Goal: Task Accomplishment & Management: Complete application form

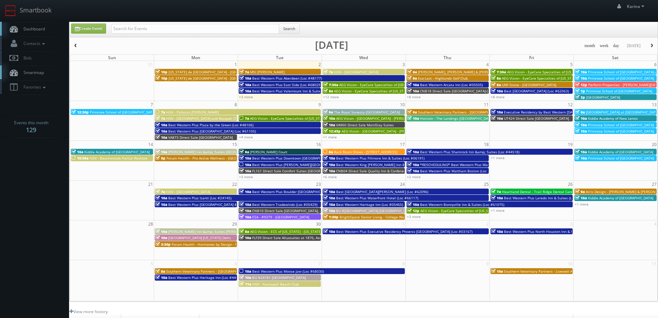
click at [45, 31] on span "Dashboard" at bounding box center [32, 29] width 25 height 6
click at [125, 24] on input "text" at bounding box center [195, 29] width 168 height 10
type input "casey"
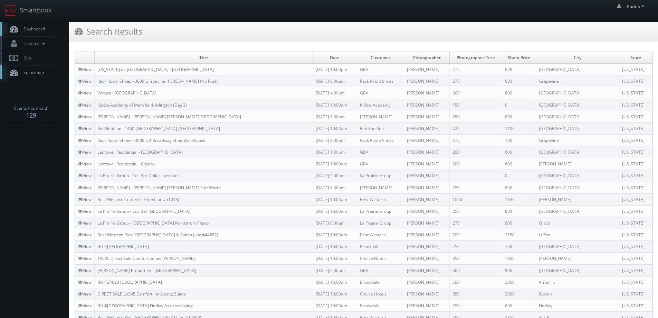
click at [34, 156] on body "Smartbook Toggle Side Navigation Toggle Top Navigation Karina Karina Profile Lo…" at bounding box center [329, 267] width 658 height 535
click at [30, 30] on span "Dashboard" at bounding box center [32, 29] width 25 height 6
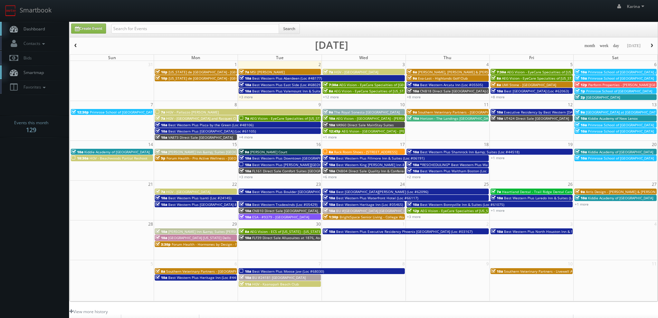
click at [31, 31] on span "Dashboard" at bounding box center [32, 29] width 25 height 6
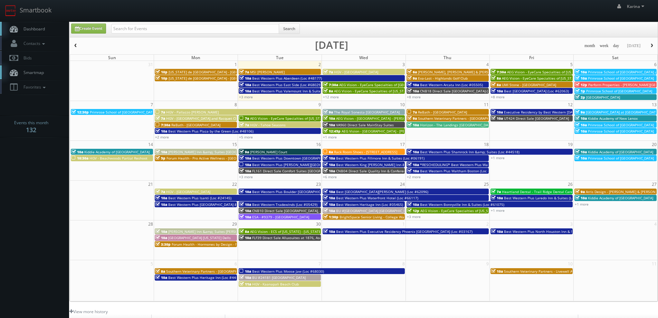
scroll to position [126, 0]
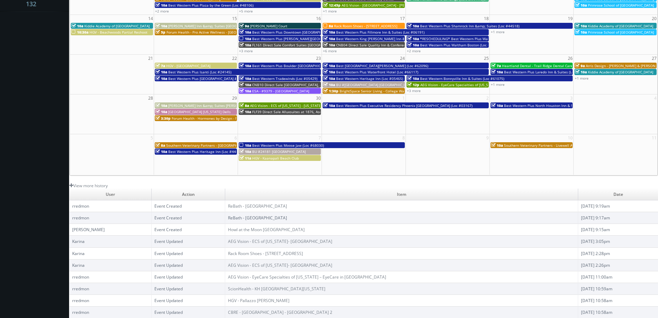
click at [264, 218] on link "ReBath - [GEOGRAPHIC_DATA]" at bounding box center [257, 218] width 59 height 6
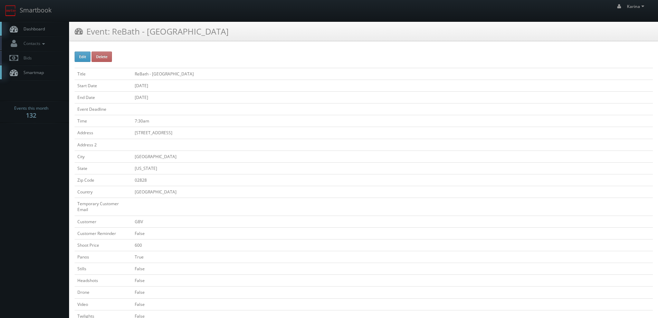
click at [39, 31] on span "Dashboard" at bounding box center [32, 29] width 25 height 6
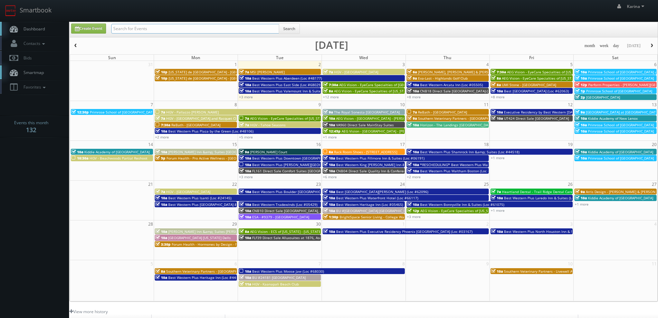
click at [128, 26] on input "text" at bounding box center [195, 29] width 168 height 10
type input "marietta"
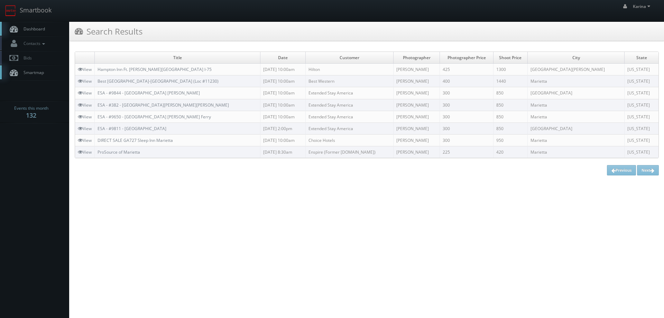
click at [38, 32] on link "Dashboard" at bounding box center [34, 29] width 69 height 14
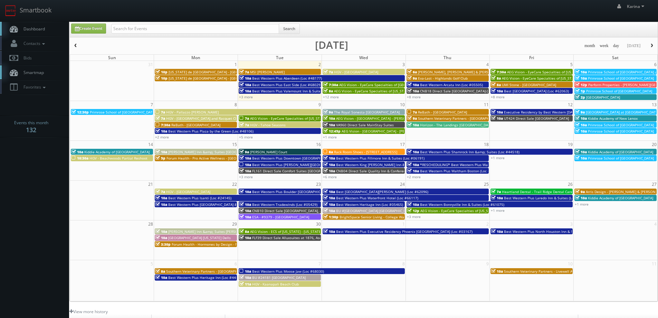
click at [31, 29] on span "Dashboard" at bounding box center [32, 29] width 25 height 6
click at [338, 97] on link "+12 more" at bounding box center [331, 96] width 16 height 5
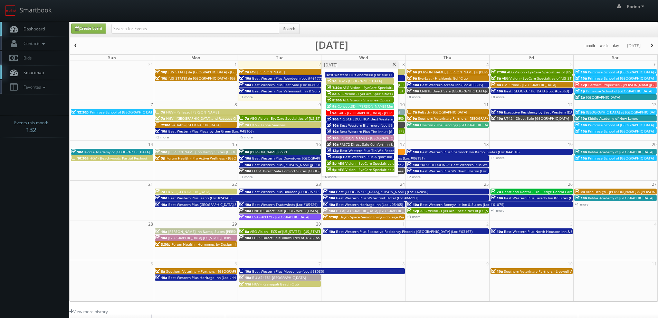
click at [395, 65] on span at bounding box center [394, 65] width 4 height 4
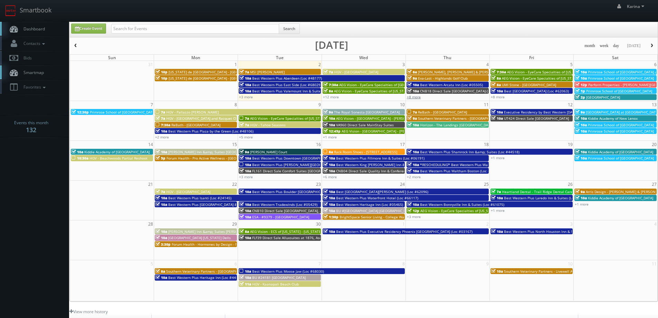
click at [413, 96] on link "+8 more" at bounding box center [414, 96] width 14 height 5
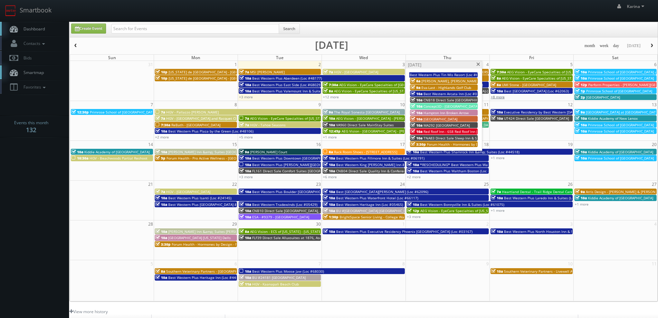
click at [498, 95] on link "+8 more" at bounding box center [498, 96] width 14 height 5
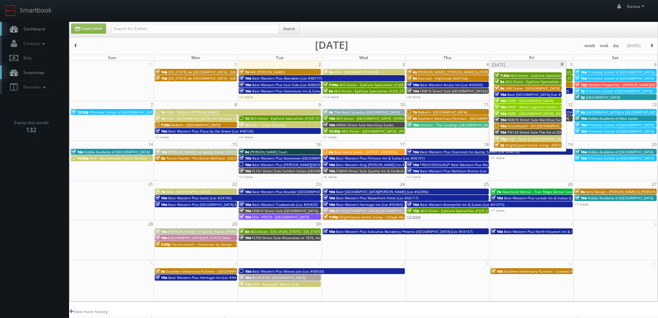
click at [414, 214] on link "+3 more" at bounding box center [414, 216] width 14 height 5
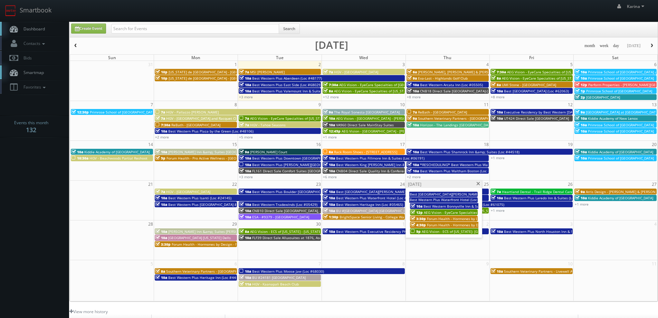
click at [428, 233] on span "AEG Vision - ECS of [US_STATE]- [GEOGRAPHIC_DATA]" at bounding box center [465, 231] width 86 height 5
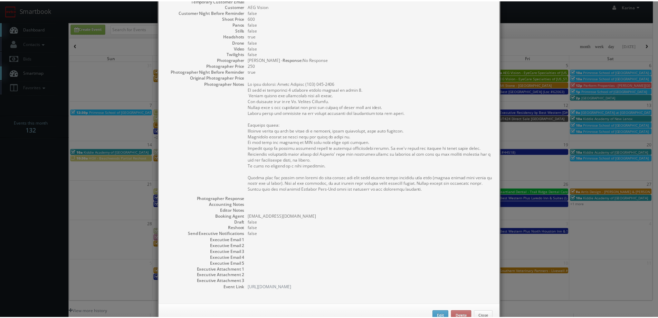
scroll to position [125, 0]
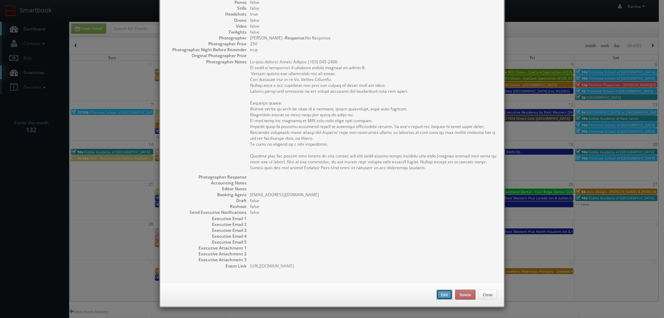
click at [442, 295] on button "Edit" at bounding box center [444, 294] width 16 height 10
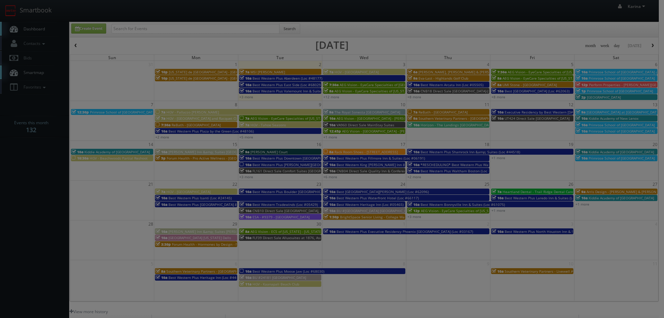
type input "600"
type input "250"
select select "fake4299@mg.cs3calendar.com"
select select "info@nickamrhein.com"
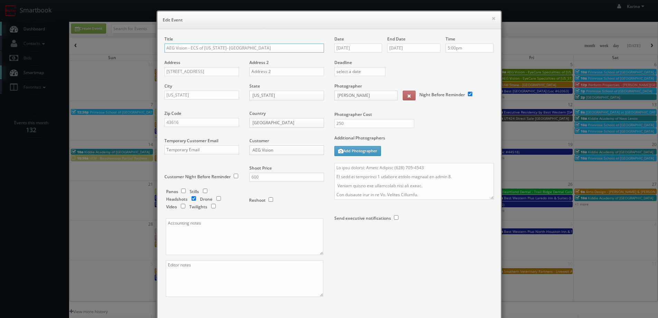
scroll to position [40, 0]
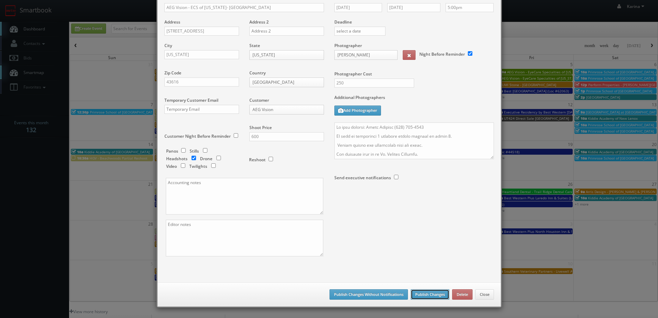
click at [435, 298] on button "Publish Changes" at bounding box center [430, 294] width 39 height 10
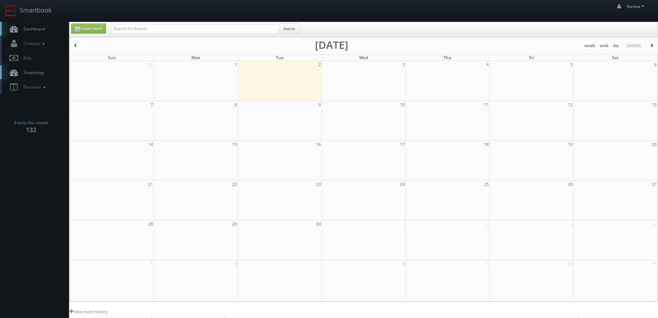
click at [30, 23] on link "Dashboard" at bounding box center [34, 29] width 69 height 14
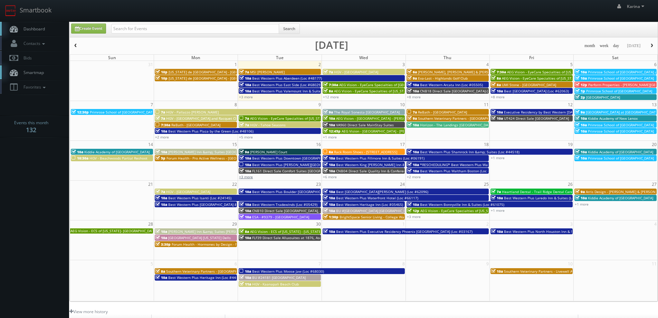
click at [243, 178] on link "+3 more" at bounding box center [246, 176] width 14 height 5
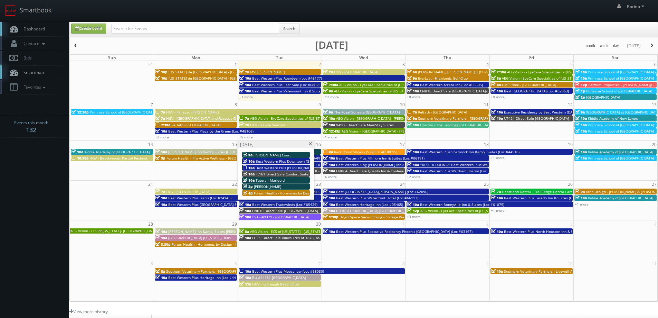
click at [310, 145] on span at bounding box center [310, 144] width 4 height 4
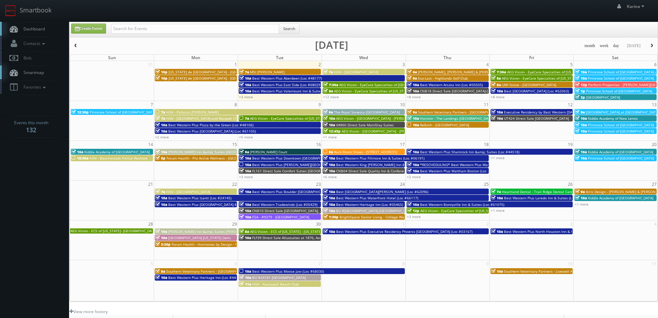
scroll to position [126, 0]
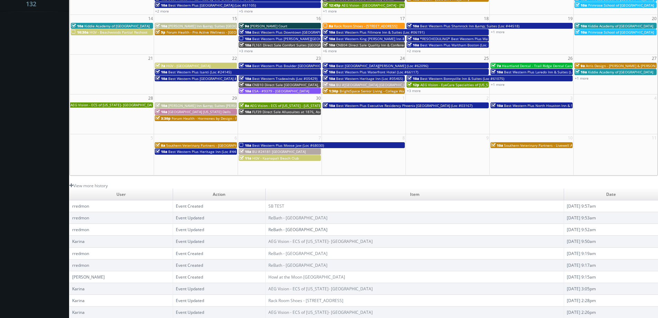
click at [273, 229] on link "ReBath - [GEOGRAPHIC_DATA]" at bounding box center [298, 229] width 59 height 6
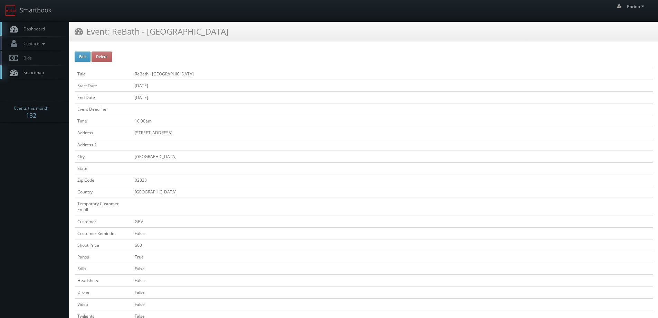
click at [44, 30] on span "Dashboard" at bounding box center [32, 29] width 25 height 6
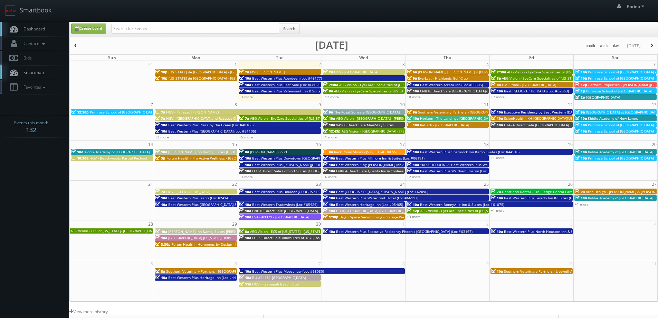
click at [38, 26] on link "Dashboard" at bounding box center [34, 29] width 69 height 14
click at [91, 25] on link "Create Event" at bounding box center [88, 28] width 35 height 10
type input "09/02/2025"
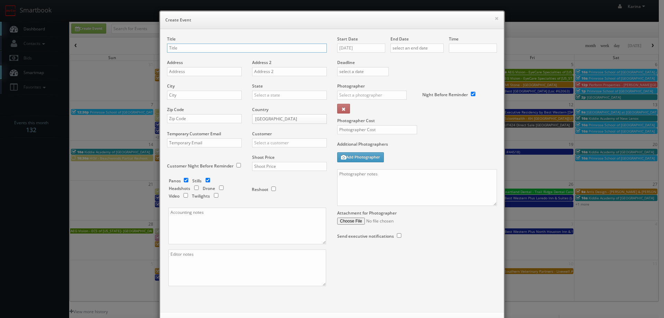
checkbox input "true"
type input "10:00am"
checkbox input "true"
click at [186, 47] on input "text" at bounding box center [247, 48] width 160 height 9
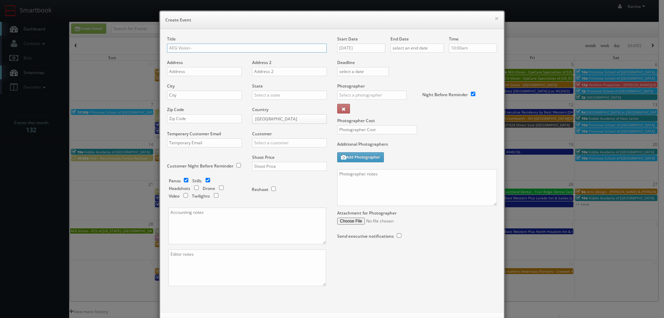
paste input "EyeCare Specialties of New Jersey – Accurate Eye Care"
type input "AEG Vision - EyeCare Specialties of [US_STATE] – Accurate Eye Care"
click at [360, 46] on input "[DATE]" at bounding box center [361, 48] width 48 height 9
click at [374, 103] on td "17" at bounding box center [371, 101] width 11 height 10
type input "09/17/2025"
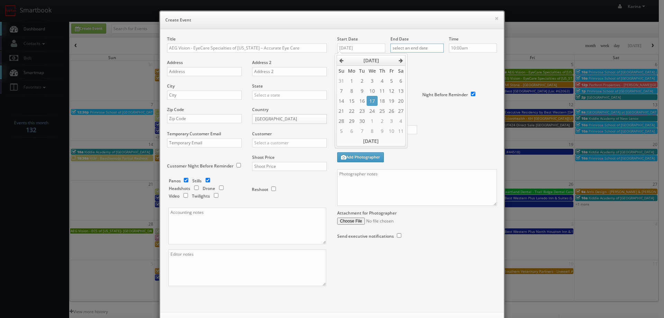
click at [424, 47] on input "text" at bounding box center [416, 48] width 53 height 9
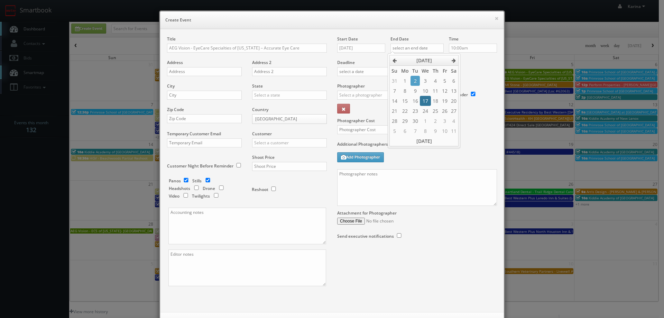
click at [424, 98] on td "17" at bounding box center [425, 101] width 11 height 10
type input "09/17/2025"
click at [464, 47] on input "10:00am" at bounding box center [473, 48] width 48 height 9
type input "11:00am"
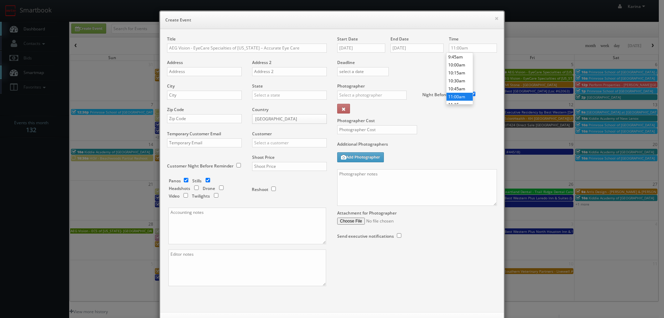
click at [462, 93] on li "11:00am" at bounding box center [459, 97] width 26 height 8
click at [402, 81] on div "Deadline" at bounding box center [417, 59] width 170 height 47
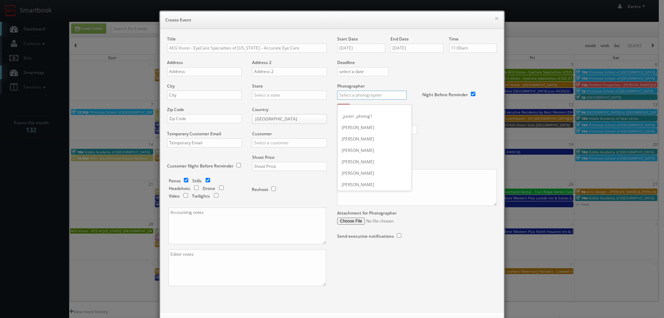
click at [361, 94] on input "text" at bounding box center [371, 95] width 69 height 9
click at [360, 112] on div "Nate Rudy" at bounding box center [374, 110] width 74 height 11
type input "Nate Rudy"
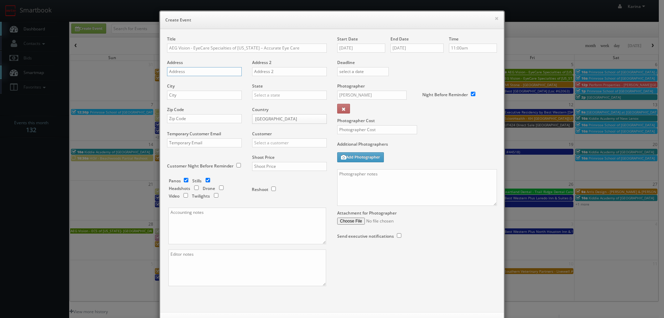
click at [189, 72] on input "text" at bounding box center [204, 71] width 75 height 9
paste input "700 Tennent Road"
type input "700 Tennent Road"
click at [186, 94] on input "text" at bounding box center [204, 95] width 75 height 9
click at [173, 94] on input "text" at bounding box center [204, 95] width 75 height 9
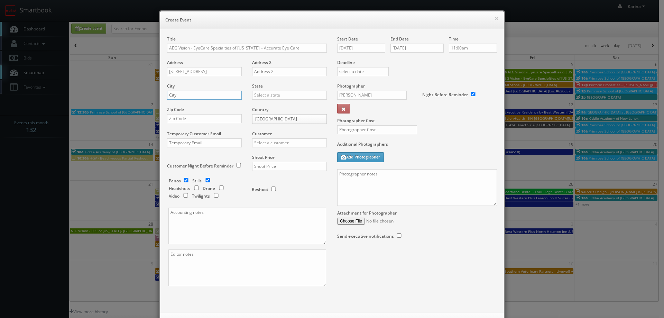
paste input "Manalapan"
type input "Manalapan"
click at [260, 94] on input "text" at bounding box center [289, 95] width 75 height 9
click at [269, 116] on div "[US_STATE]" at bounding box center [289, 117] width 74 height 11
type input "[US_STATE]"
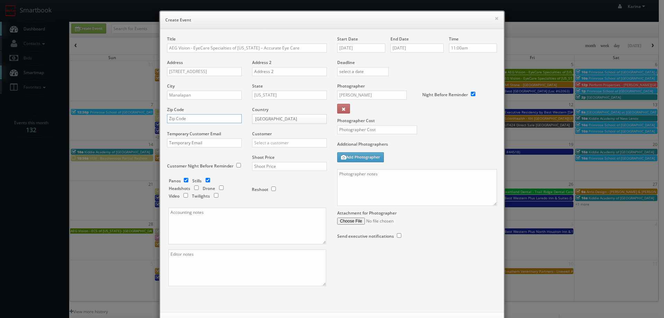
click at [203, 123] on input "text" at bounding box center [204, 118] width 75 height 9
click at [204, 118] on input "text" at bounding box center [204, 118] width 75 height 9
paste input "07726"
type input "07726"
click at [266, 142] on input "text" at bounding box center [289, 142] width 75 height 9
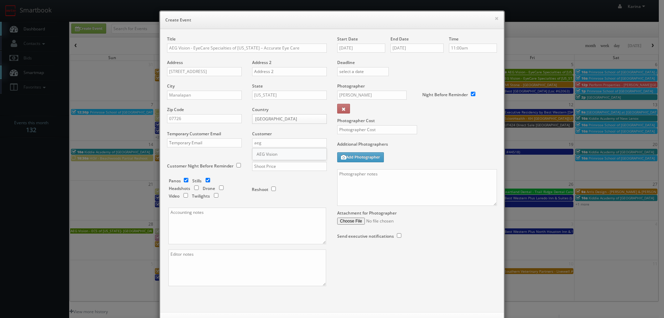
click at [266, 154] on div "AEG Vision" at bounding box center [289, 153] width 74 height 11
type input "AEG Vision"
click at [262, 166] on input "text" at bounding box center [289, 166] width 75 height 9
type input "600"
drag, startPoint x: 185, startPoint y: 179, endPoint x: 195, endPoint y: 181, distance: 10.2
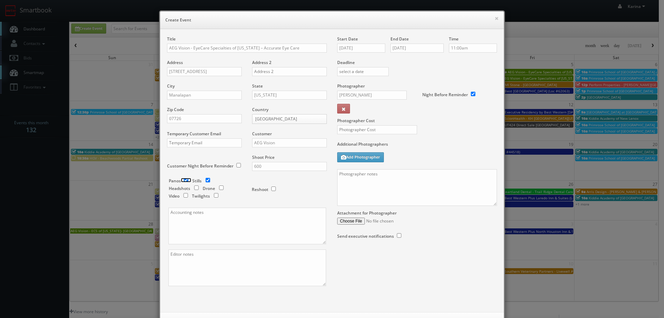
click at [185, 179] on input "checkbox" at bounding box center [186, 180] width 10 height 4
checkbox input "false"
click at [195, 187] on input "checkbox" at bounding box center [196, 187] width 10 height 4
checkbox input "true"
click at [355, 128] on input "text" at bounding box center [377, 129] width 80 height 9
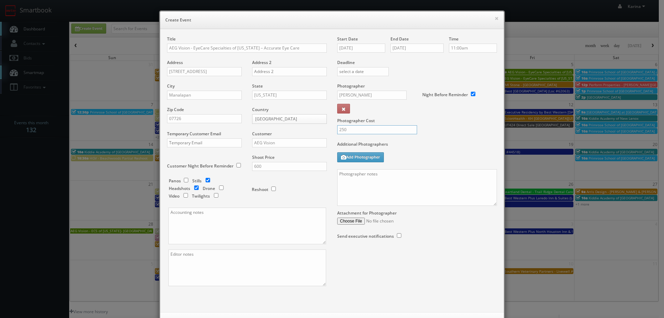
type input "250"
click at [347, 176] on textarea at bounding box center [417, 187] width 160 height 37
paste textarea "Stills only. We need to deliver 5 stills to the client so we ask that you captu…"
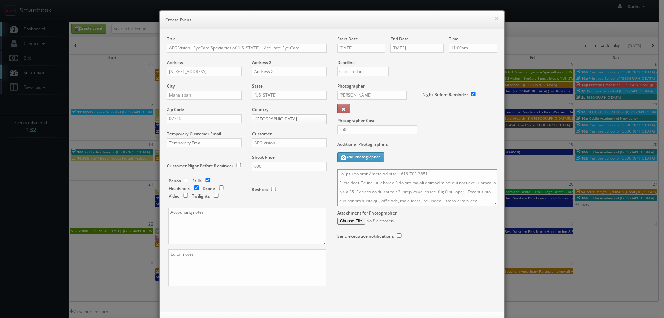
scroll to position [295, 0]
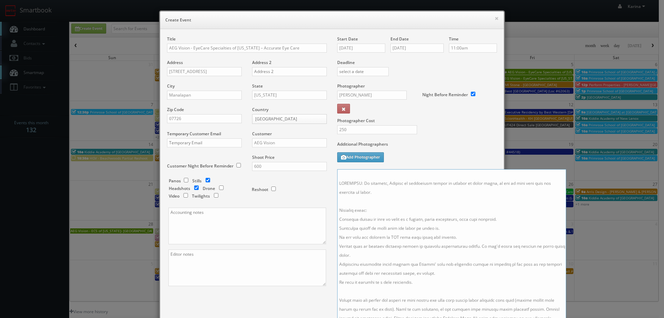
drag, startPoint x: 492, startPoint y: 205, endPoint x: 568, endPoint y: 331, distance: 147.1
click at [568, 317] on html "Smartbook Toggle Side Navigation Toggle Top Navigation Karina Karina Profile Lo…" at bounding box center [332, 221] width 664 height 443
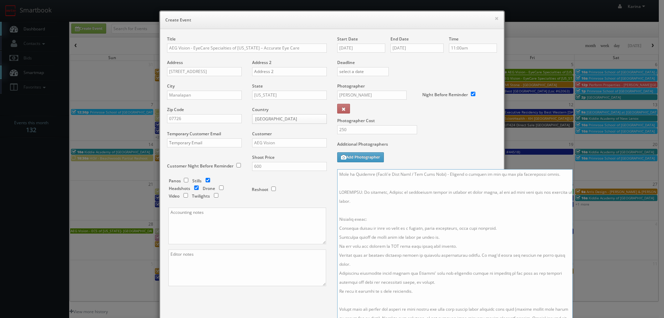
scroll to position [0, 0]
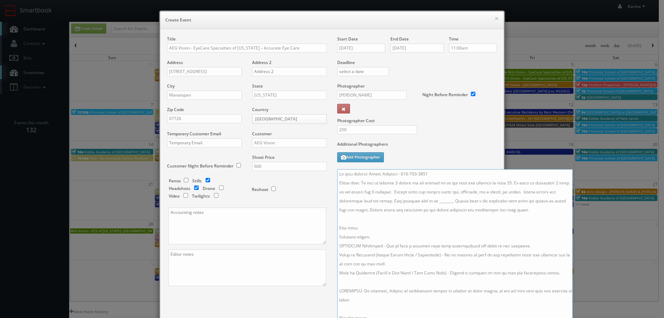
click at [445, 201] on textarea at bounding box center [454, 250] width 235 height 163
drag, startPoint x: 446, startPoint y: 201, endPoint x: 450, endPoint y: 203, distance: 4.3
click at [446, 201] on textarea at bounding box center [454, 250] width 235 height 163
click at [472, 200] on textarea at bounding box center [454, 250] width 235 height 163
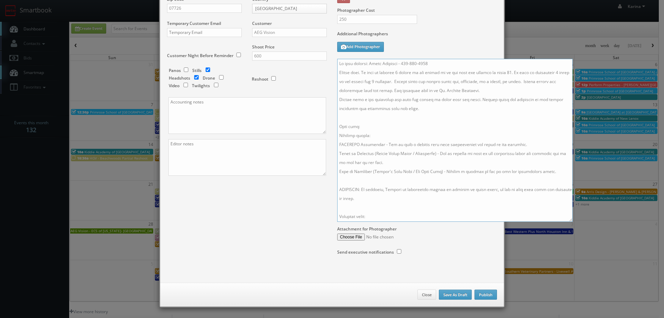
scroll to position [7, 0]
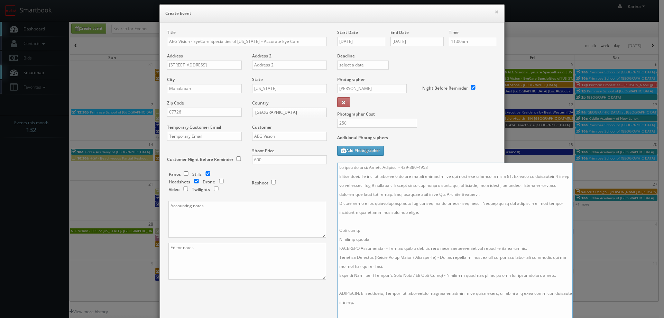
drag, startPoint x: 427, startPoint y: 166, endPoint x: 368, endPoint y: 167, distance: 58.8
click at [368, 167] on textarea at bounding box center [454, 243] width 235 height 163
type textarea "On site contact: Nancy Conforti - 917-699-4656 Stills only. We need to deliver …"
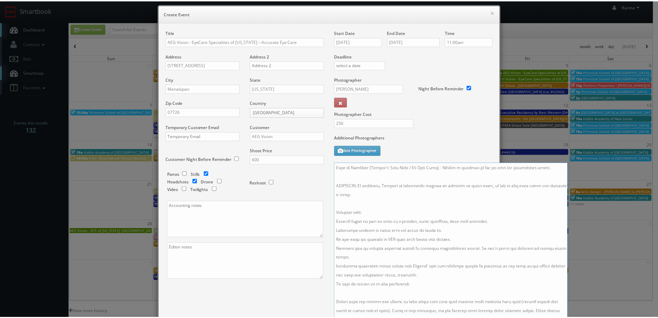
scroll to position [110, 0]
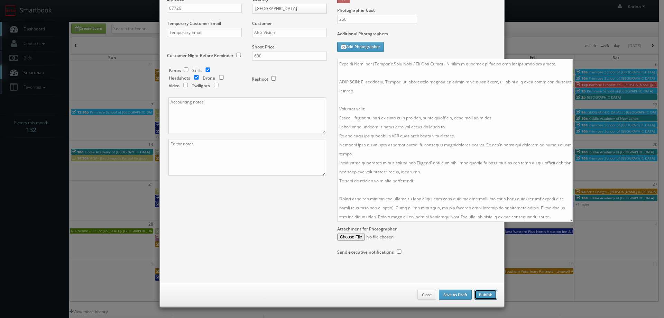
drag, startPoint x: 486, startPoint y: 294, endPoint x: 477, endPoint y: 289, distance: 9.9
click at [486, 294] on button "Publish" at bounding box center [485, 294] width 22 height 10
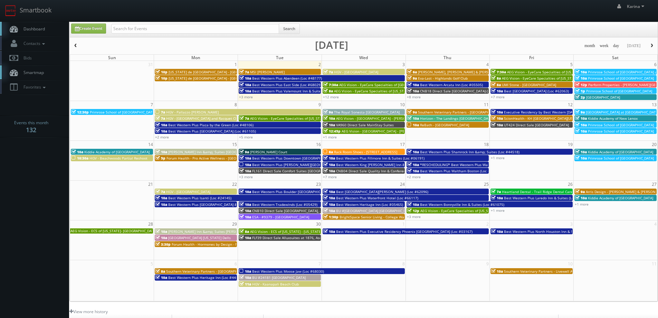
click at [31, 29] on span "Dashboard" at bounding box center [32, 29] width 25 height 6
click at [250, 99] on link "+3 more" at bounding box center [246, 96] width 14 height 5
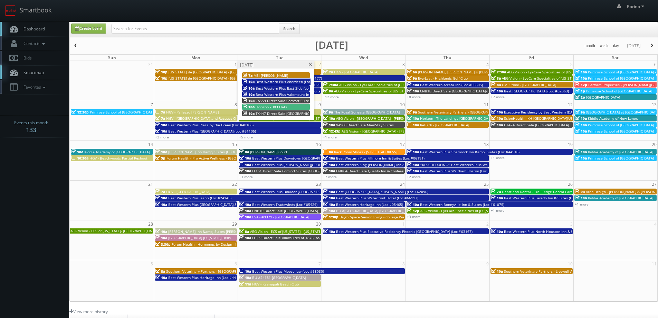
click at [181, 110] on span "HGV - Pallazzo [PERSON_NAME]" at bounding box center [192, 112] width 53 height 5
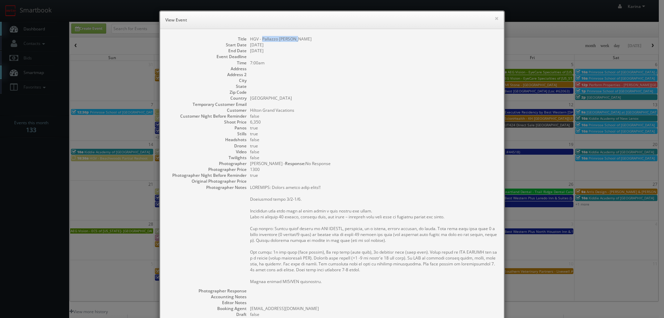
drag, startPoint x: 292, startPoint y: 39, endPoint x: 260, endPoint y: 38, distance: 32.1
click at [260, 38] on dd "HGV - Pallazzo Catalani" at bounding box center [373, 39] width 247 height 6
copy dd "Pallazzo Catalani"
click at [494, 20] on button "×" at bounding box center [496, 18] width 4 height 5
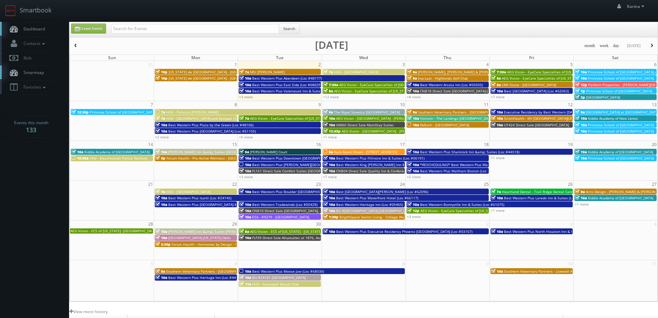
click at [35, 27] on span "Dashboard" at bounding box center [32, 29] width 25 height 6
click at [31, 29] on span "Dashboard" at bounding box center [32, 29] width 25 height 6
click at [39, 27] on span "Dashboard" at bounding box center [32, 29] width 25 height 6
click at [31, 30] on span "Dashboard" at bounding box center [32, 29] width 25 height 6
click at [38, 31] on span "Dashboard" at bounding box center [32, 29] width 25 height 6
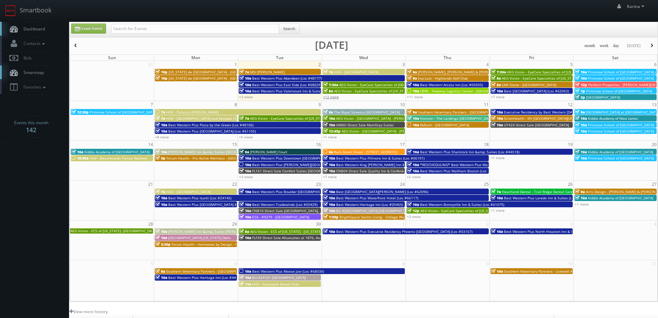
click at [337, 96] on link "+12 more" at bounding box center [331, 96] width 16 height 5
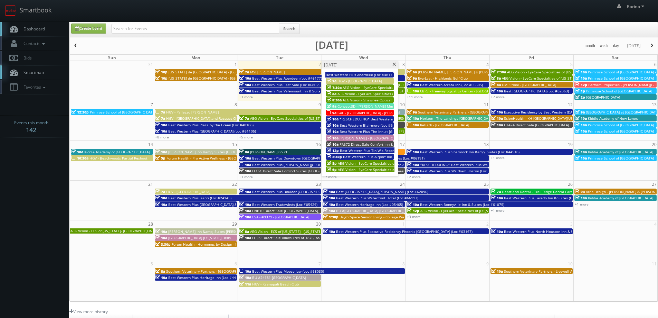
click at [347, 120] on span "*RESCHEDULING* Best Western Plus Red Deer Inn &amp; Suites (Loc #61062)" at bounding box center [405, 118] width 130 height 5
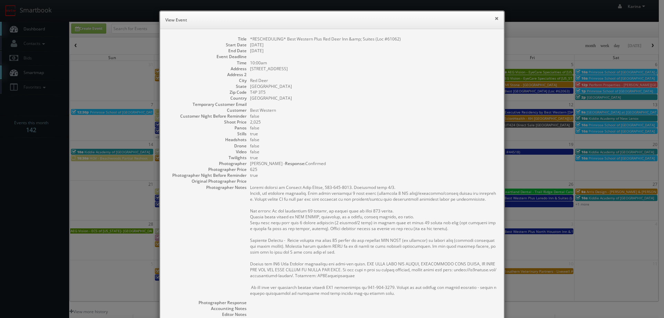
click at [494, 17] on button "×" at bounding box center [496, 18] width 4 height 5
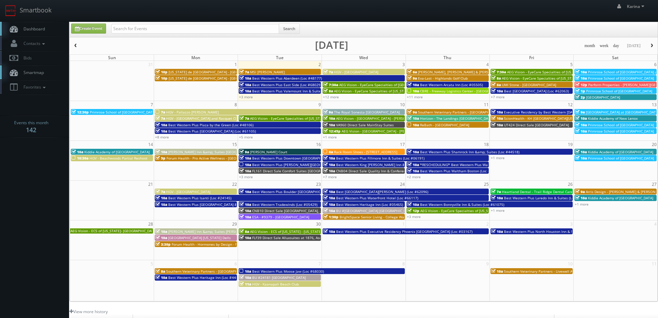
click at [25, 32] on link "Dashboard" at bounding box center [34, 29] width 69 height 14
click at [22, 29] on span "Dashboard" at bounding box center [32, 29] width 25 height 6
click at [92, 30] on link "Create Event" at bounding box center [88, 28] width 35 height 10
type input "[DATE]"
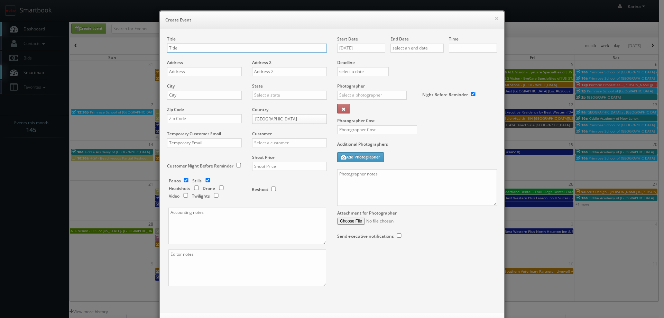
checkbox input "true"
type input "10:00am"
checkbox input "true"
click at [201, 38] on div "Title" at bounding box center [247, 47] width 160 height 23
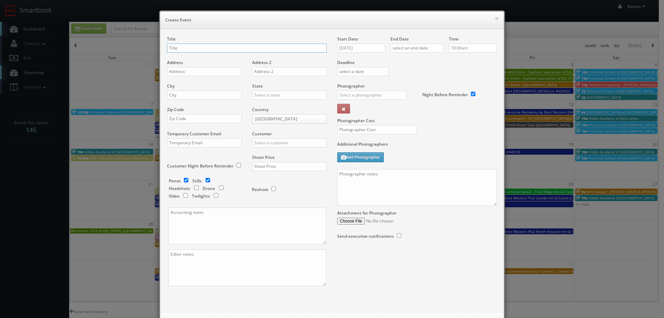
click at [195, 46] on input "text" at bounding box center [247, 48] width 160 height 9
paste input "The Woodlands"
type input "Forum Health - The Woodlands Clinic"
click at [209, 74] on input "text" at bounding box center [204, 71] width 75 height 9
paste input "[STREET_ADDRESS]"
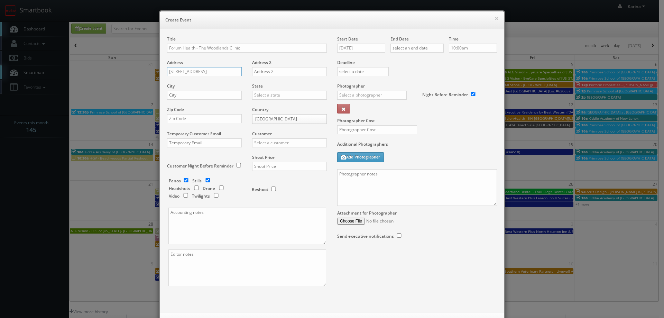
scroll to position [0, 4]
type input "4185 Technology Forest Blvd., Suite 190"
click at [179, 97] on input "text" at bounding box center [204, 95] width 75 height 9
type input "The woodlands"
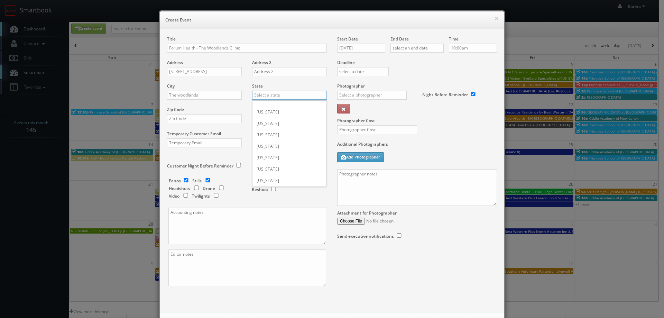
click at [278, 95] on input "text" at bounding box center [289, 95] width 75 height 9
click at [282, 105] on div "[US_STATE]" at bounding box center [289, 106] width 74 height 11
type input "[US_STATE]"
click at [209, 119] on input "text" at bounding box center [204, 118] width 75 height 9
type input "77381"
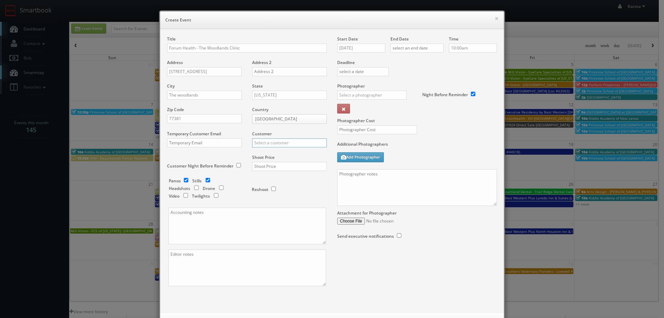
click at [287, 143] on input "text" at bounding box center [289, 142] width 75 height 9
click at [273, 206] on div "GBV" at bounding box center [289, 204] width 74 height 11
type input "GBV"
click at [184, 179] on input "checkbox" at bounding box center [186, 180] width 10 height 4
checkbox input "false"
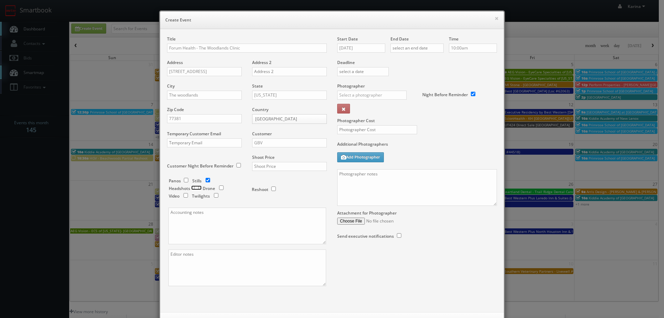
click at [193, 189] on input "checkbox" at bounding box center [196, 187] width 10 height 4
checkbox input "true"
click at [267, 164] on input "text" at bounding box center [289, 166] width 75 height 9
type input "675"
click at [353, 46] on input "09/02/2025" at bounding box center [361, 48] width 48 height 9
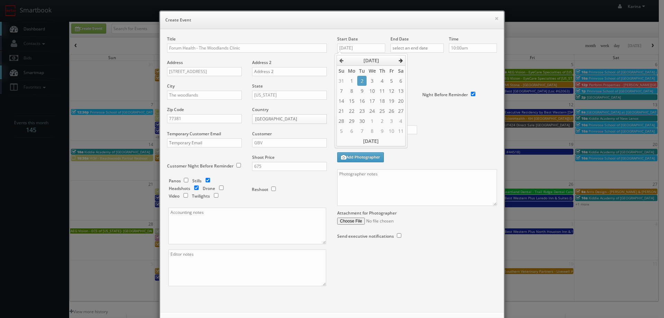
click at [400, 58] on icon at bounding box center [400, 60] width 4 height 5
click at [383, 119] on td "30" at bounding box center [381, 121] width 9 height 10
type input "10/30/2025"
click at [420, 46] on input "text" at bounding box center [416, 48] width 53 height 9
click at [452, 62] on icon at bounding box center [453, 60] width 4 height 5
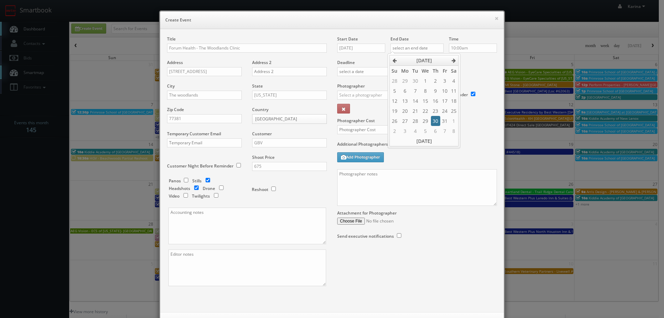
click at [436, 121] on td "30" at bounding box center [435, 121] width 9 height 10
type input "10/30/2025"
click at [470, 48] on input "10:00am" at bounding box center [473, 48] width 48 height 9
type input "12:00pm"
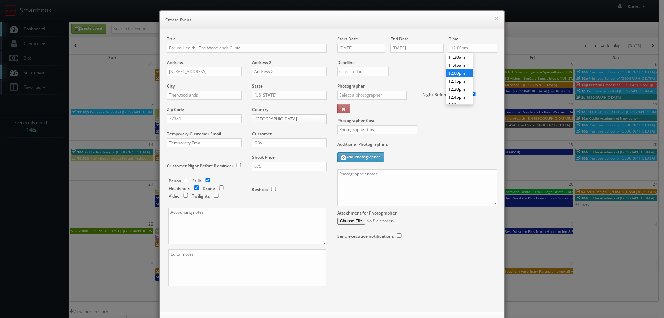
click at [461, 74] on li "12:00pm" at bounding box center [459, 73] width 26 height 8
click at [351, 94] on input "text" at bounding box center [371, 95] width 69 height 9
click at [360, 109] on div "Eddie Harper" at bounding box center [374, 110] width 74 height 11
type input "Eddie Harper"
click at [365, 133] on input "text" at bounding box center [377, 129] width 80 height 9
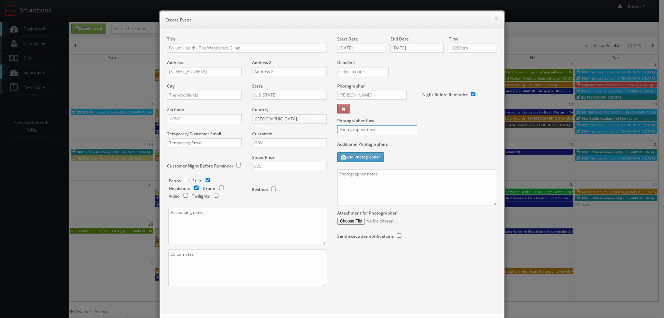
type input "300"
click at [370, 177] on textarea at bounding box center [417, 187] width 160 height 37
click at [342, 173] on textarea "ON site contact"" at bounding box center [417, 187] width 160 height 37
click at [377, 177] on textarea "On site contact"" at bounding box center [417, 187] width 160 height 37
paste textarea "We are delivering 10 images of the practice and headshots, please take 20 + ang…"
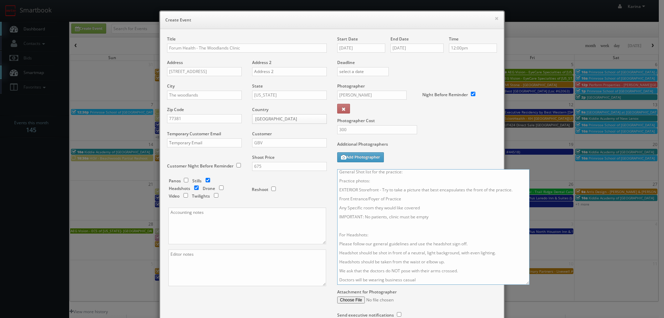
scroll to position [40, 0]
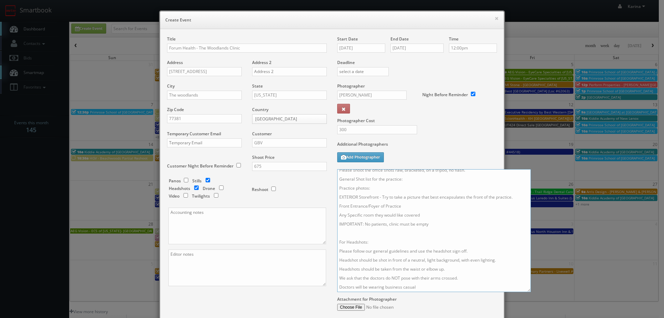
drag, startPoint x: 491, startPoint y: 205, endPoint x: 525, endPoint y: 291, distance: 92.5
click at [525, 291] on textarea "On site contact: Alexa Torre 281-419-3231 We are delivering 10 images of the pr…" at bounding box center [434, 230] width 194 height 123
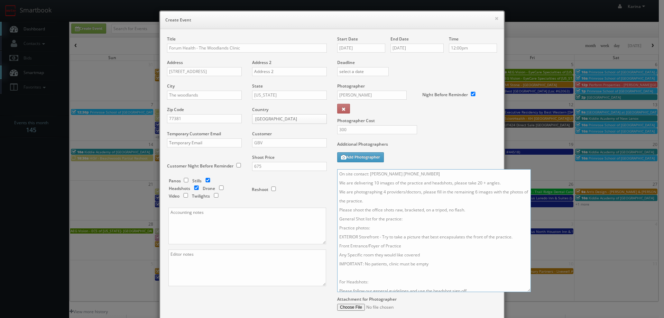
click at [383, 191] on textarea "On site contact: Alexa Torre 281-419-3231 We are delivering 10 images of the pr…" at bounding box center [434, 230] width 194 height 123
click at [474, 191] on textarea "On site contact: Alexa Torre 281-419-3231 We are delivering 10 images of the pr…" at bounding box center [434, 230] width 194 height 123
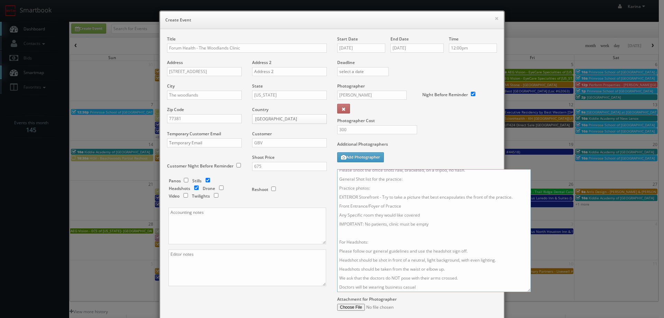
scroll to position [69, 0]
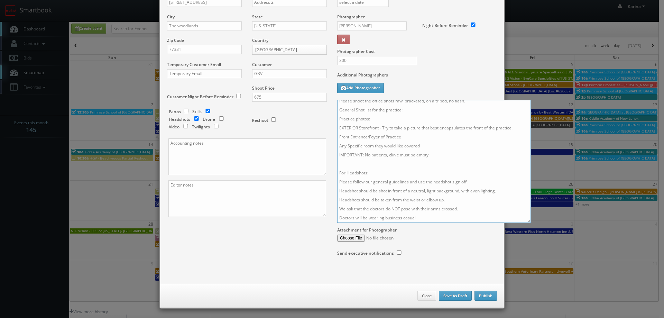
type textarea "On site contact: Alexa Torre 281-419-3231 We are delivering 10 images of the pr…"
paste textarea "jdeluna@forumhealth.com accounting-tx@forumhealth.com"
type textarea "jdeluna@forumhealth.com accounting-tx@forumhealth.com"
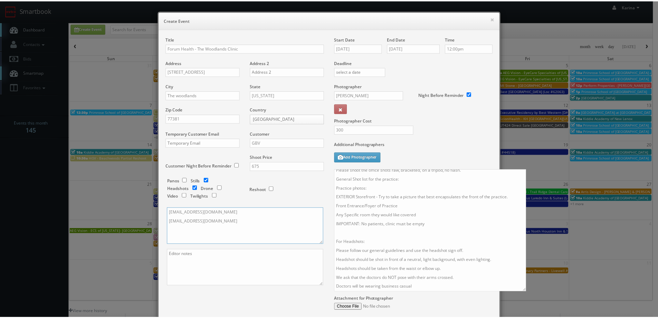
scroll to position [70, 0]
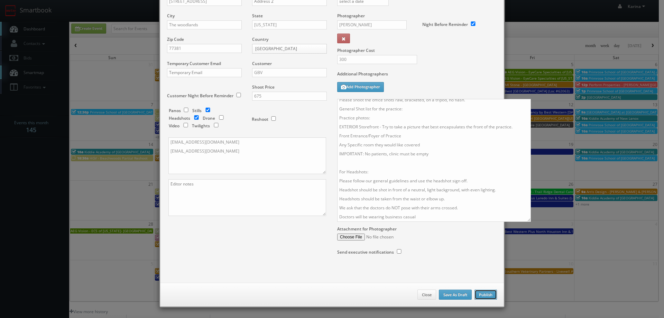
click at [478, 293] on button "Publish" at bounding box center [485, 294] width 22 height 10
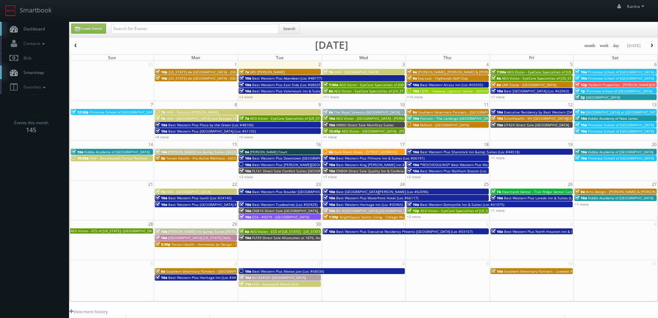
click at [36, 28] on span "Dashboard" at bounding box center [32, 29] width 25 height 6
click at [195, 29] on input "text" at bounding box center [195, 29] width 168 height 10
type input "forum health"
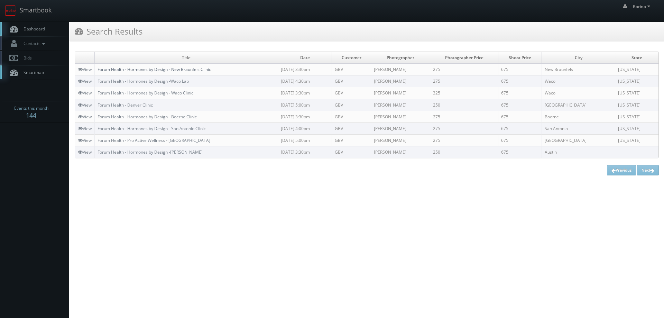
click at [196, 70] on link "Forum Health - Hormones by Design - New Braunfels Clinic" at bounding box center [153, 69] width 113 height 6
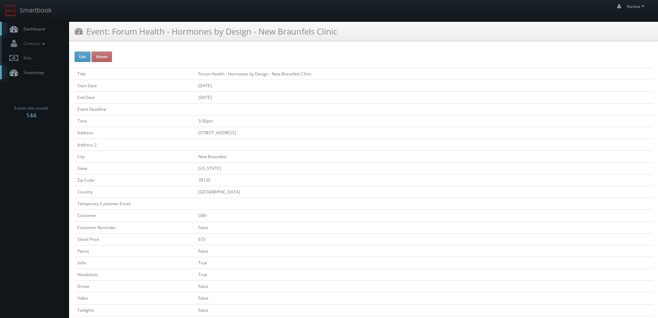
scroll to position [173, 0]
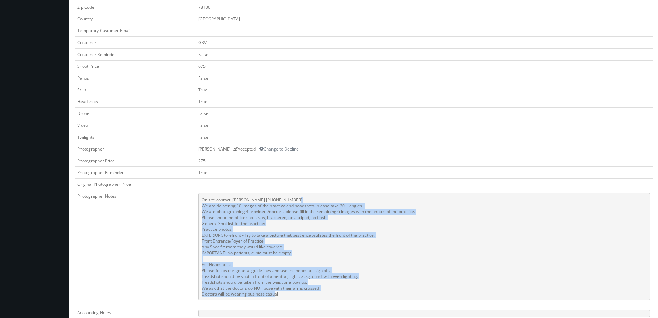
drag, startPoint x: 297, startPoint y: 293, endPoint x: 201, endPoint y: 208, distance: 128.5
click at [201, 208] on pre "On site contact: [PERSON_NAME] [PHONE_NUMBER] We are delivering 10 images of th…" at bounding box center [424, 246] width 452 height 107
copy pre "We are delivering 10 images of the practice and headshots, please take 20 + ang…"
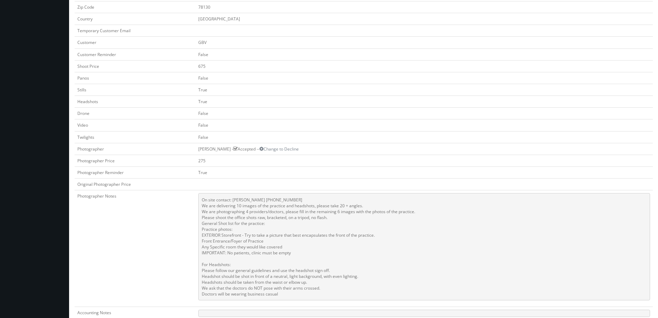
click at [161, 228] on td "Photographer Notes" at bounding box center [135, 248] width 121 height 116
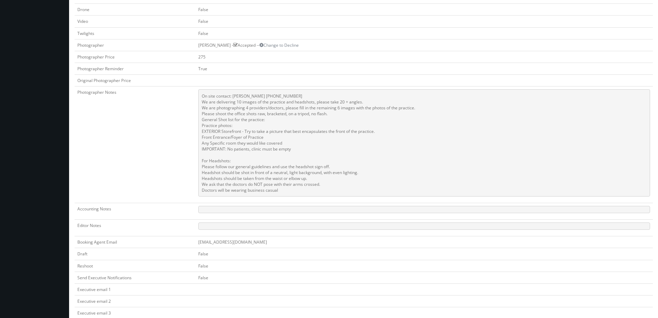
scroll to position [104, 0]
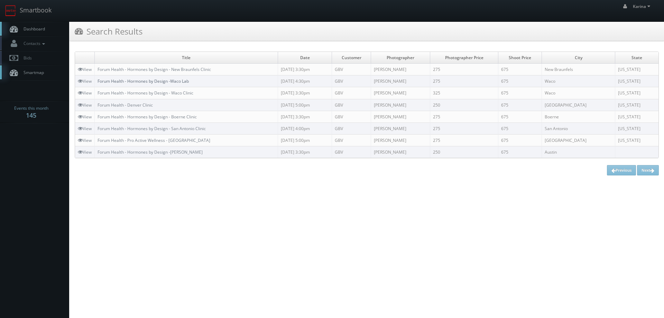
click at [177, 83] on link "Forum Health - Hormones by Design -Waco Lab" at bounding box center [142, 81] width 91 height 6
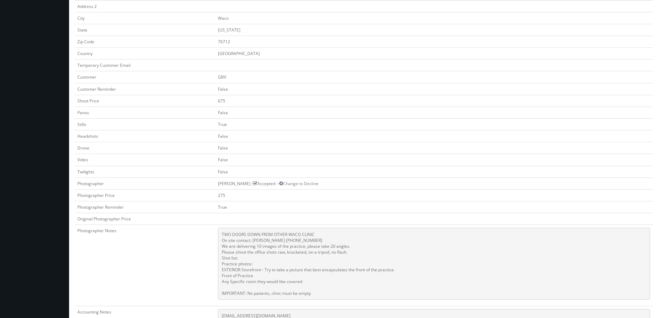
scroll to position [276, 0]
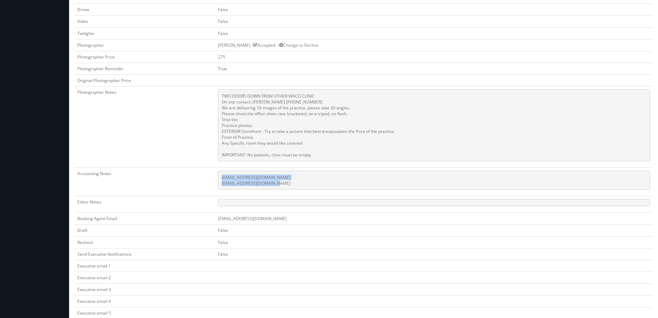
drag, startPoint x: 289, startPoint y: 183, endPoint x: 229, endPoint y: 181, distance: 59.8
click at [222, 180] on pre "[EMAIL_ADDRESS][DOMAIN_NAME] [EMAIL_ADDRESS][DOMAIN_NAME]" at bounding box center [434, 179] width 432 height 19
copy pre "[EMAIL_ADDRESS][DOMAIN_NAME] [EMAIL_ADDRESS][DOMAIN_NAME]"
click at [138, 126] on td "Photographer Notes" at bounding box center [145, 126] width 141 height 81
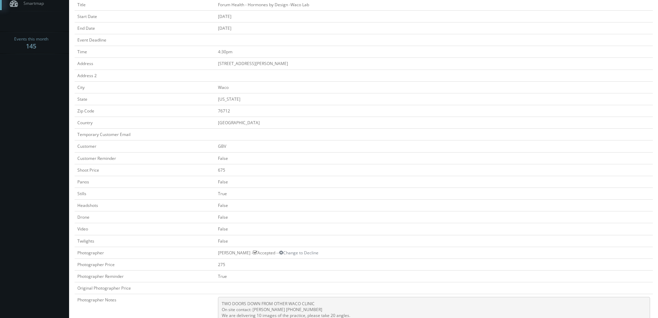
scroll to position [0, 0]
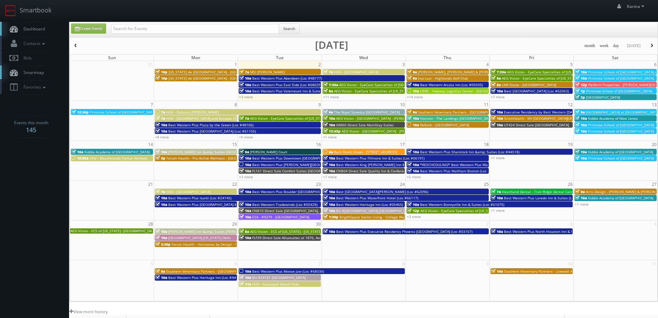
scroll to position [126, 0]
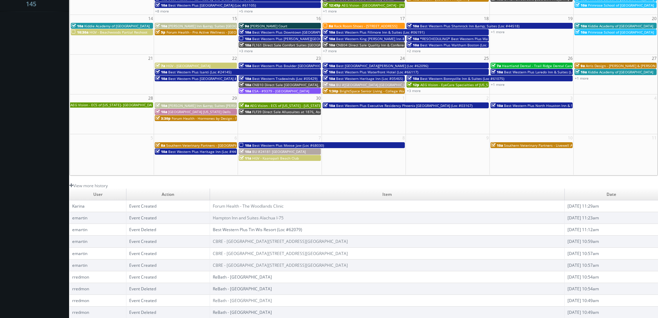
click at [258, 276] on link "ReBath - [GEOGRAPHIC_DATA]" at bounding box center [242, 277] width 59 height 6
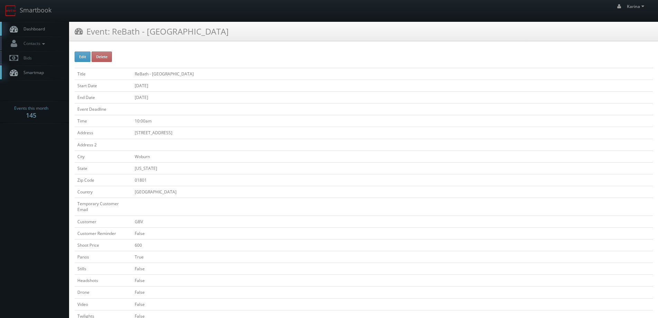
click at [32, 30] on span "Dashboard" at bounding box center [32, 29] width 25 height 6
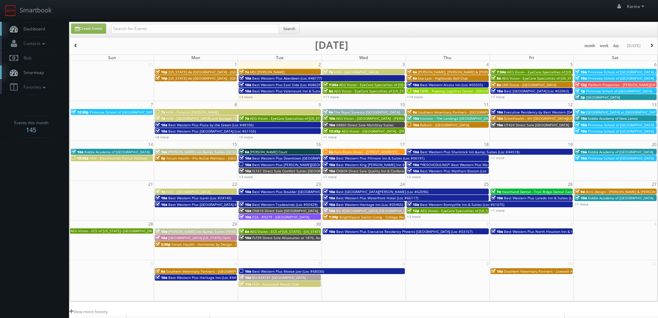
click at [30, 28] on span "Dashboard" at bounding box center [32, 29] width 25 height 6
click at [53, 28] on link "Dashboard" at bounding box center [34, 29] width 69 height 14
click at [31, 26] on link "Dashboard" at bounding box center [34, 29] width 69 height 14
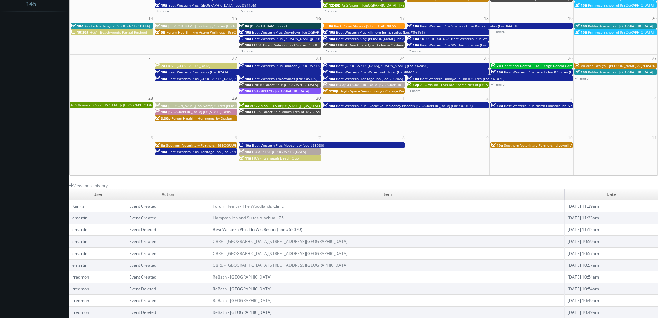
click at [32, 185] on body "Smartbook Toggle Side Navigation Toggle Top Navigation [PERSON_NAME] [PERSON_NA…" at bounding box center [329, 95] width 658 height 443
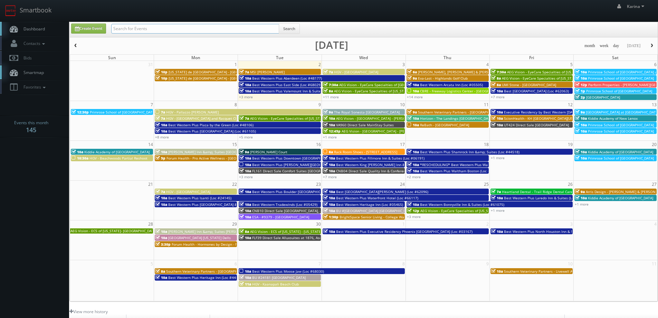
click at [146, 25] on input "text" at bounding box center [195, 29] width 168 height 10
type input "lake stevens"
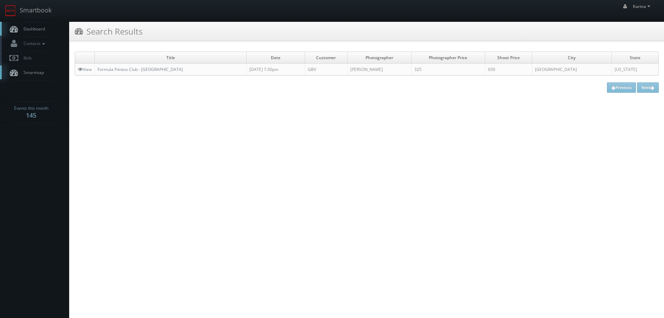
click at [11, 24] on link "Dashboard" at bounding box center [34, 29] width 69 height 14
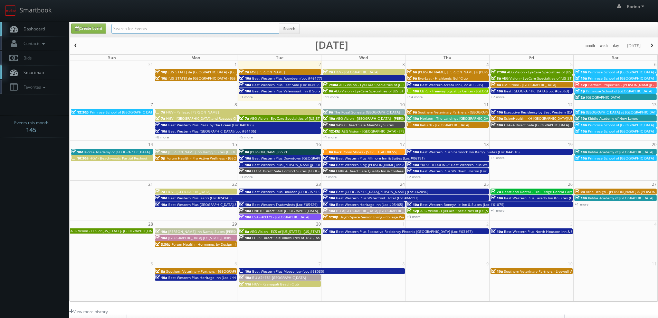
click at [150, 25] on input "text" at bounding box center [195, 29] width 168 height 10
type input "sean henderson"
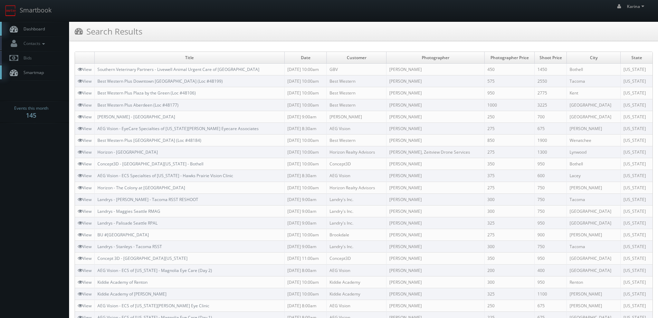
click at [39, 26] on link "Dashboard" at bounding box center [34, 29] width 69 height 14
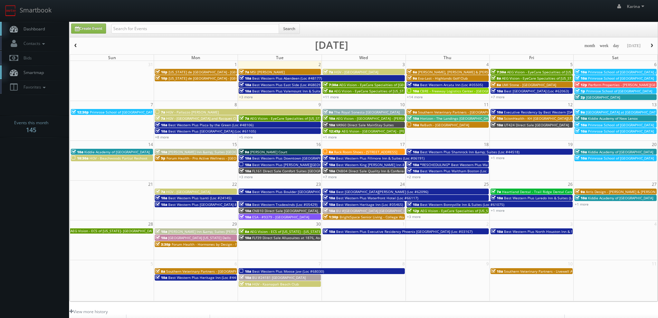
click at [22, 29] on span "Dashboard" at bounding box center [32, 29] width 25 height 6
click at [30, 25] on link "Dashboard" at bounding box center [34, 29] width 69 height 14
click at [44, 28] on span "Dashboard" at bounding box center [32, 29] width 25 height 6
click at [38, 31] on span "Dashboard" at bounding box center [32, 29] width 25 height 6
click at [143, 27] on input "text" at bounding box center [195, 29] width 168 height 10
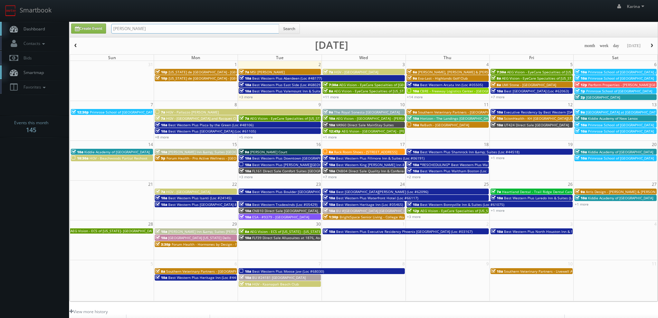
type input "isidora"
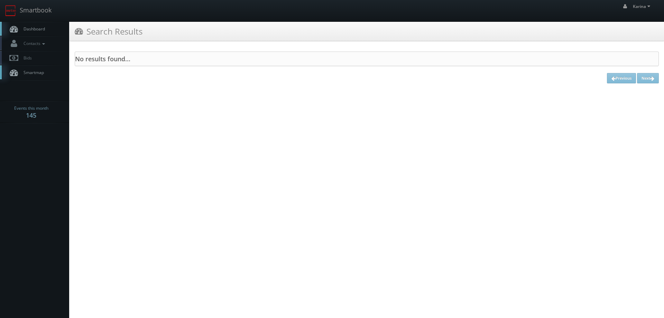
click at [41, 31] on span "Dashboard" at bounding box center [32, 29] width 25 height 6
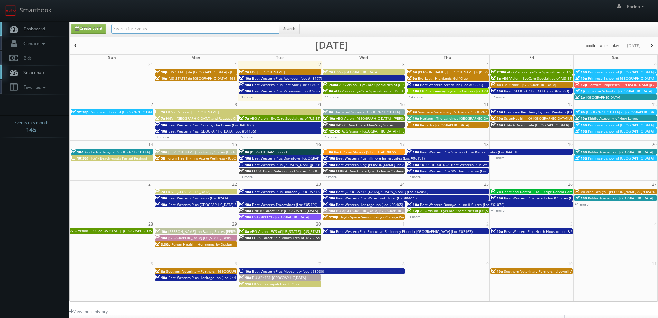
paste input "Svetlana Leahy"
type input "Svetlana Leahy"
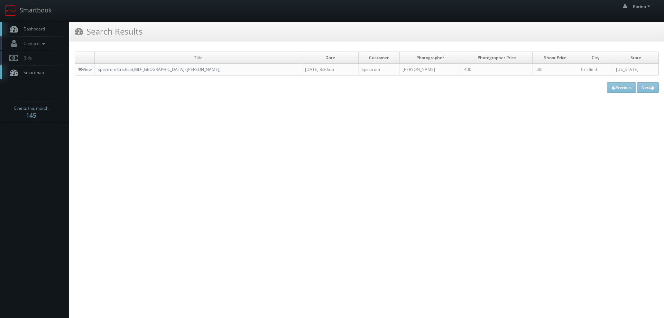
click at [29, 28] on span "Dashboard" at bounding box center [32, 29] width 25 height 6
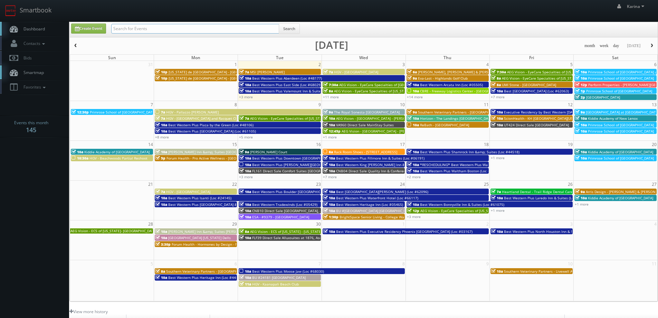
paste input "[PERSON_NAME]"
type input "Isidora Stojanovic"
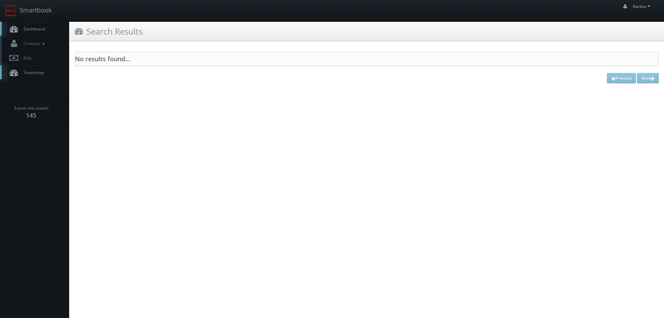
click at [37, 28] on span "Dashboard" at bounding box center [32, 29] width 25 height 6
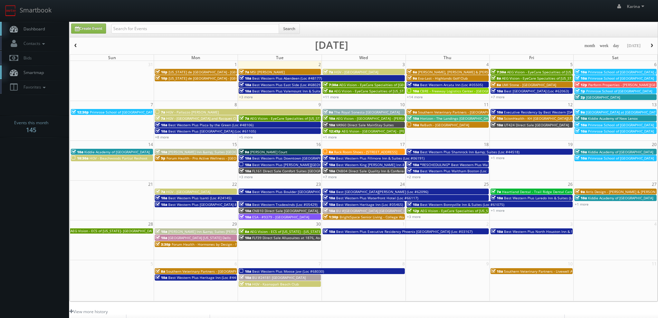
click at [37, 28] on span "Dashboard" at bounding box center [32, 29] width 25 height 6
click at [36, 31] on span "Dashboard" at bounding box center [32, 29] width 25 height 6
